Goal: Task Accomplishment & Management: Use online tool/utility

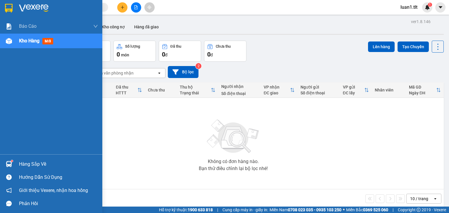
click at [23, 40] on span "Kho hàng" at bounding box center [29, 41] width 20 height 6
click at [45, 39] on span "mới" at bounding box center [47, 41] width 11 height 6
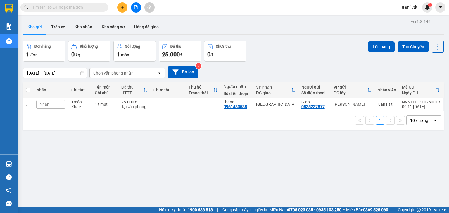
click at [29, 90] on span at bounding box center [28, 90] width 5 height 5
click at [28, 87] on input "checkbox" at bounding box center [28, 87] width 0 height 0
checkbox input "true"
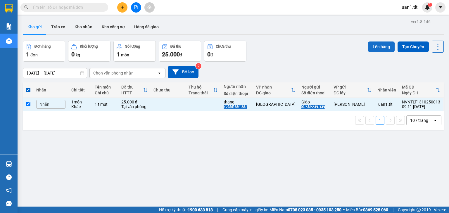
click at [382, 46] on button "Lên hàng" at bounding box center [381, 46] width 27 height 11
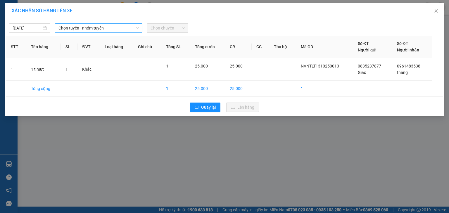
click at [84, 28] on span "Chọn tuyến - nhóm tuyến" at bounding box center [98, 28] width 80 height 9
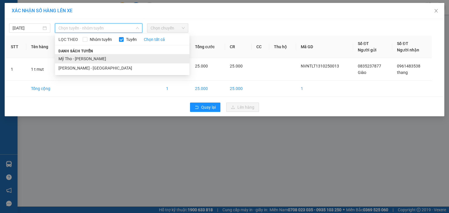
click at [93, 60] on li "Mỹ Tho - Hồ Chí Minh" at bounding box center [122, 58] width 134 height 9
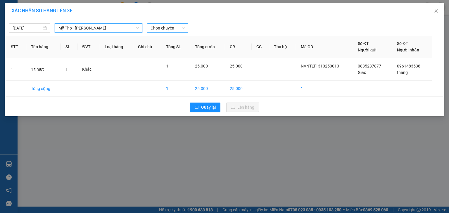
click at [168, 25] on span "Chọn chuyến" at bounding box center [167, 28] width 34 height 9
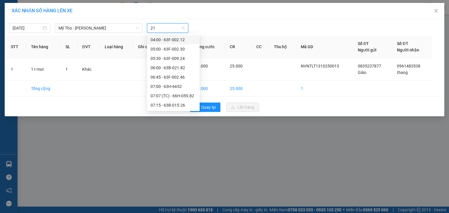
type input "212"
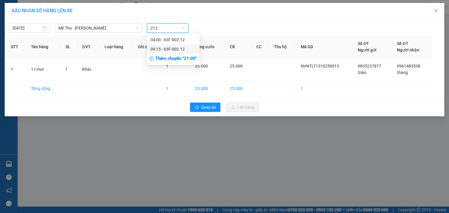
click at [186, 51] on div "09:15 - 63F-002.12" at bounding box center [173, 49] width 46 height 6
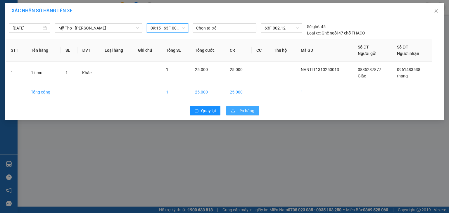
click at [245, 110] on span "Lên hàng" at bounding box center [245, 111] width 17 height 6
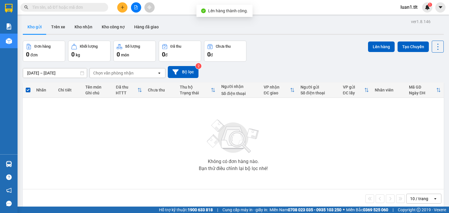
click at [137, 7] on icon "file-add" at bounding box center [136, 7] width 4 height 4
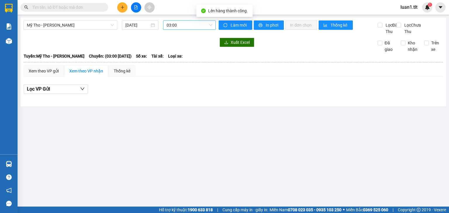
click at [185, 25] on span "03:00" at bounding box center [190, 25] width 46 height 9
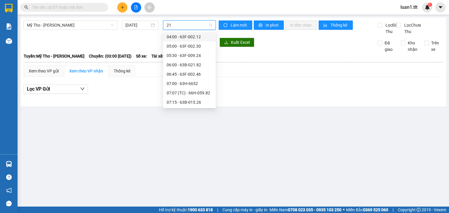
type input "212"
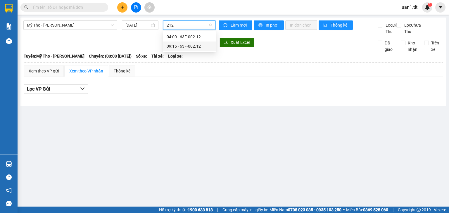
click at [202, 46] on div "09:15 - 63F-002.12" at bounding box center [190, 46] width 46 height 6
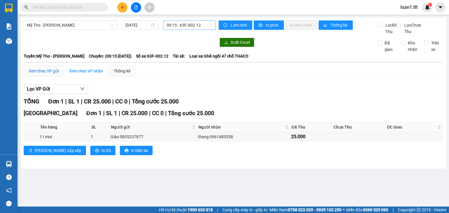
click at [50, 74] on div "Xem theo VP gửi" at bounding box center [44, 71] width 30 height 6
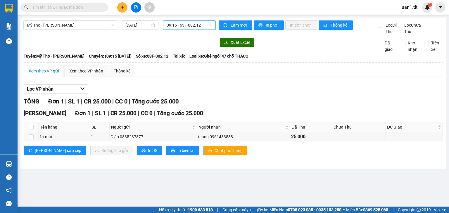
click at [214, 154] on span "Chốt phơi hàng" at bounding box center [228, 150] width 28 height 6
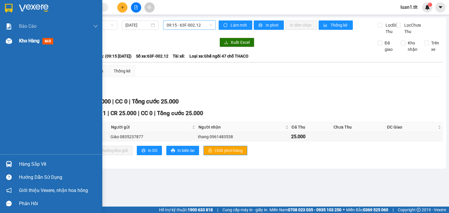
click at [10, 34] on div "Kho hàng mới" at bounding box center [51, 41] width 102 height 15
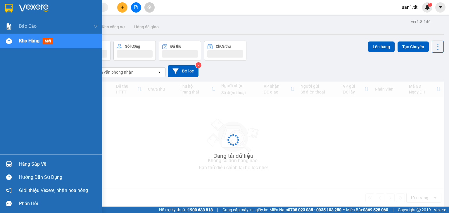
click at [12, 39] on div at bounding box center [9, 41] width 10 height 10
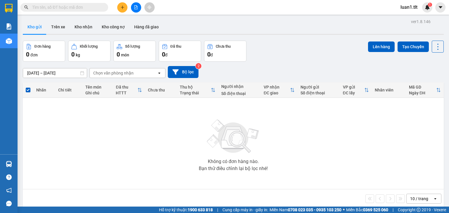
click at [208, 123] on img at bounding box center [233, 136] width 58 height 41
